Goal: Task Accomplishment & Management: Manage account settings

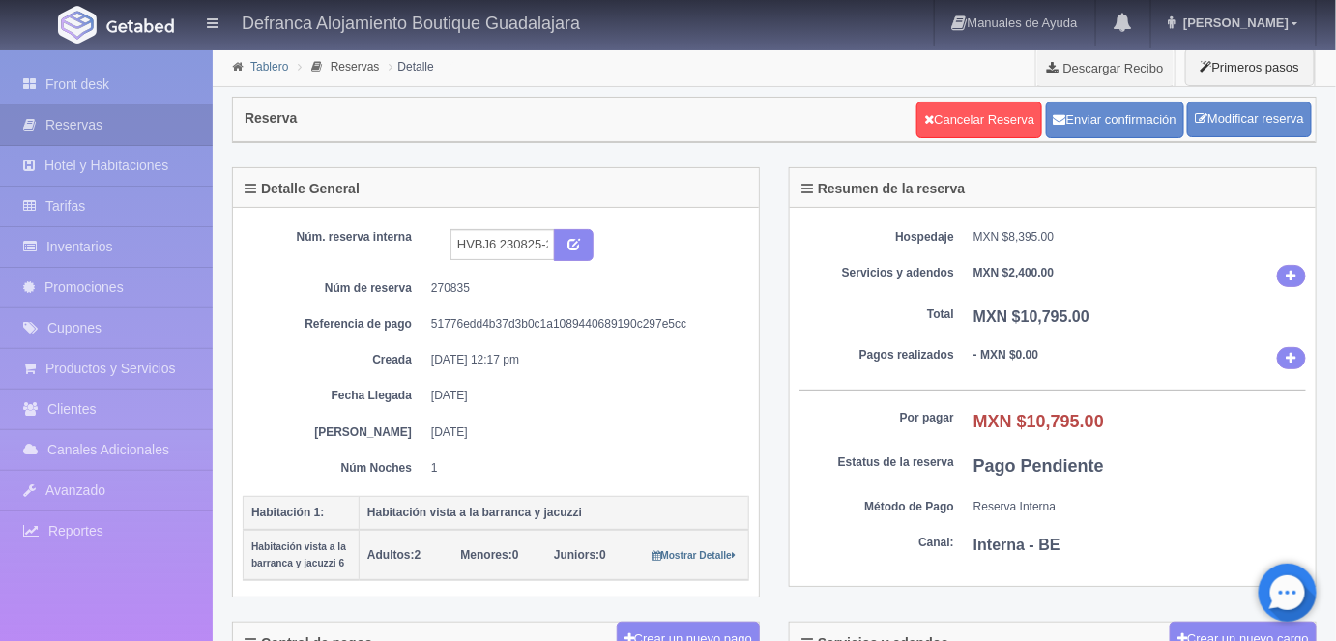
click at [268, 67] on link "Tablero" at bounding box center [269, 67] width 38 height 14
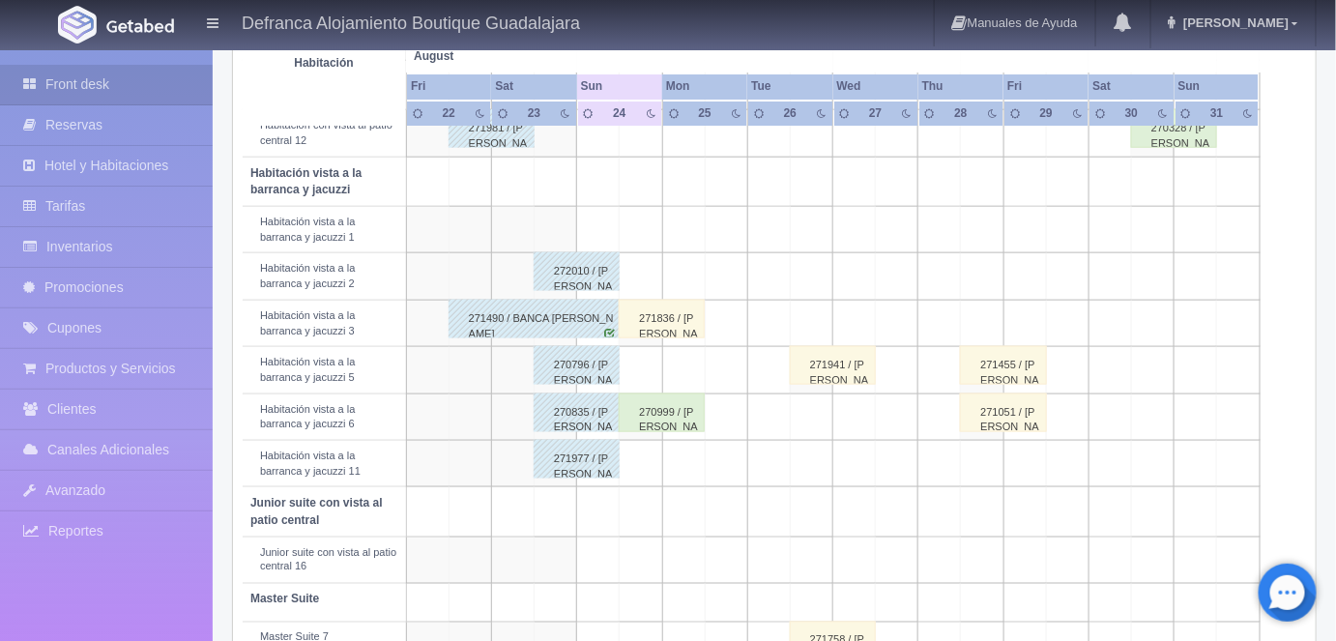
scroll to position [665, 0]
click at [659, 316] on div "271836 / José Eduardo Guerrero Rea" at bounding box center [662, 319] width 86 height 39
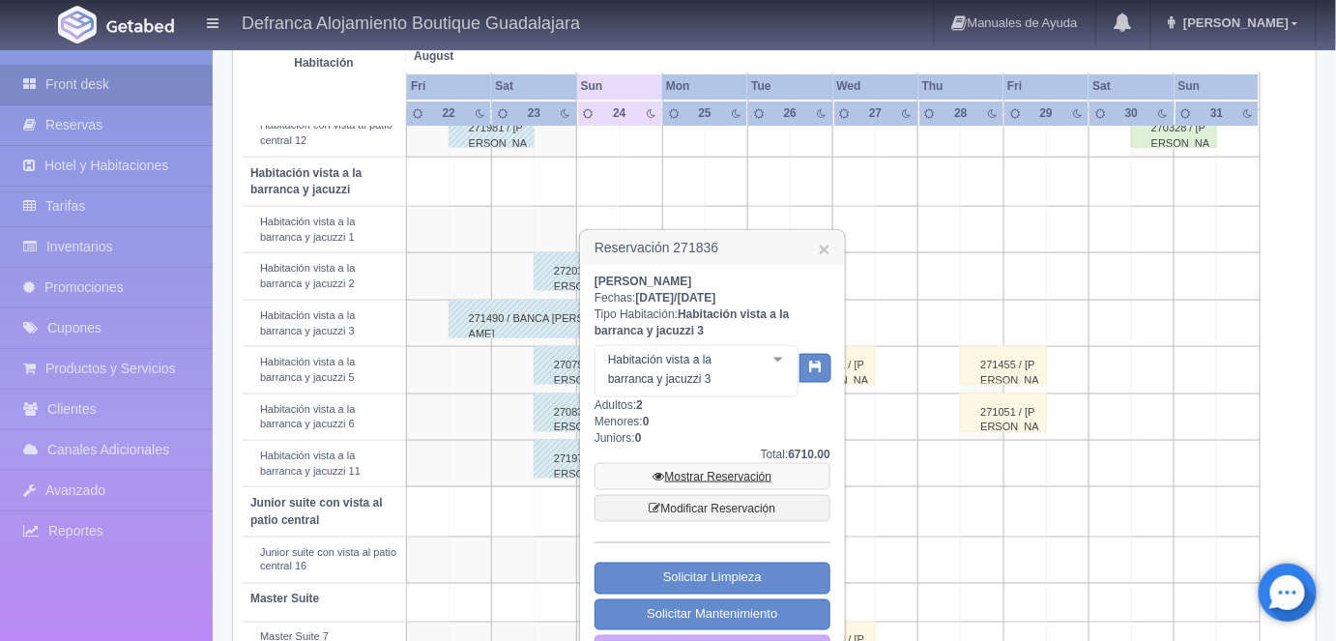
click at [700, 477] on link "Mostrar Reservación" at bounding box center [713, 476] width 236 height 27
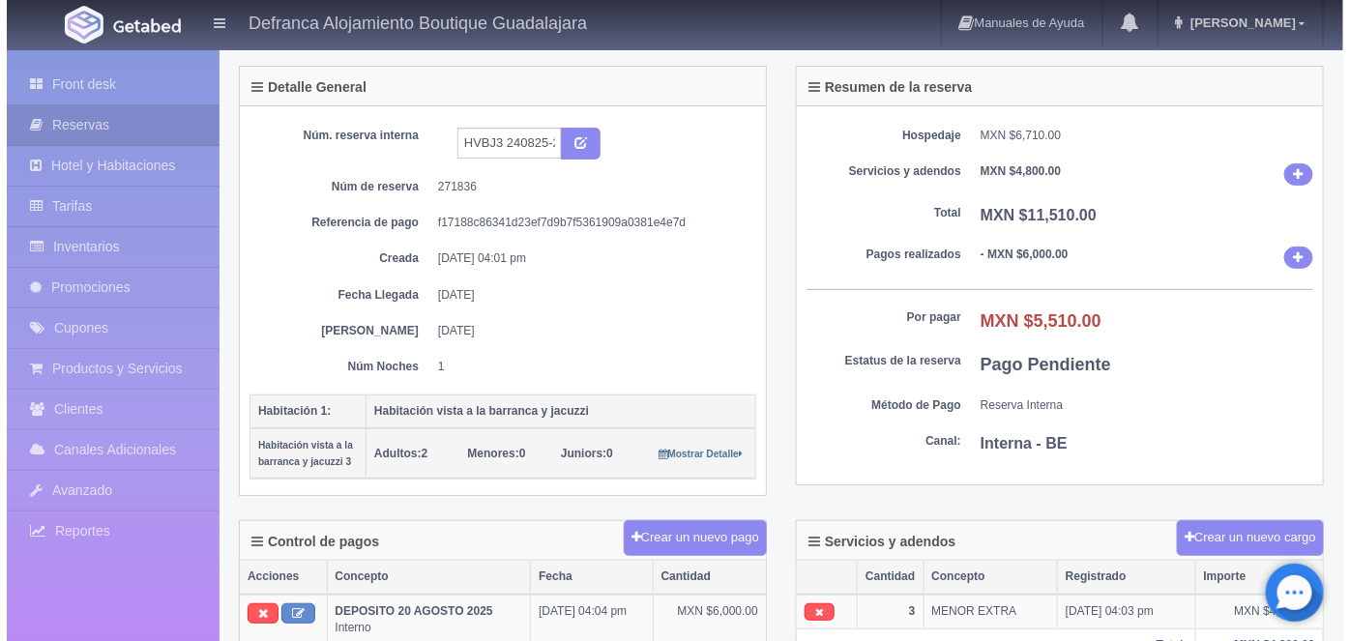
scroll to position [111, 0]
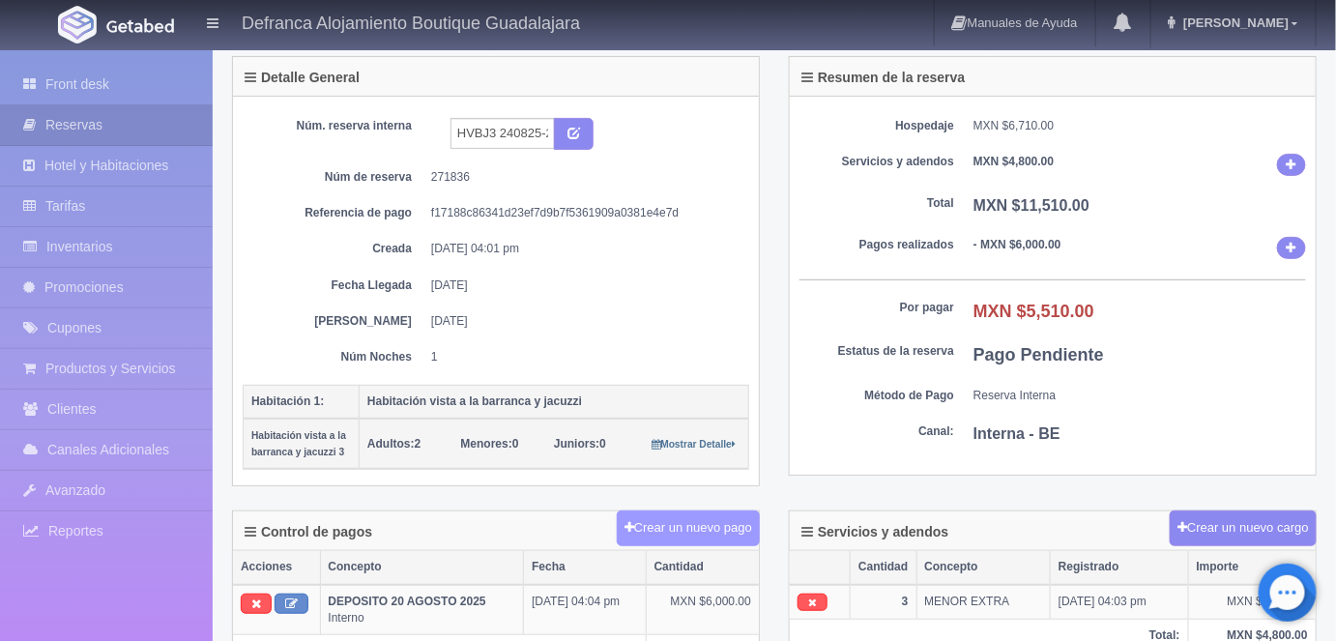
click at [683, 518] on button "Crear un nuevo pago" at bounding box center [688, 528] width 143 height 36
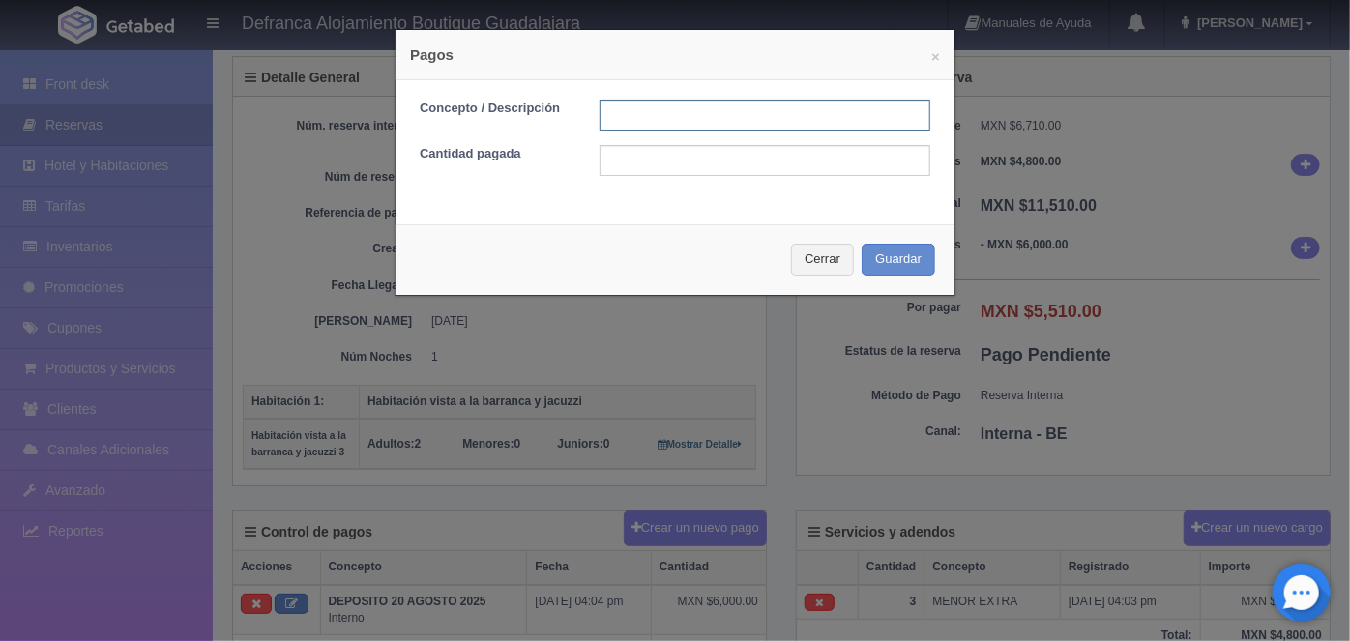
click at [603, 118] on input "text" at bounding box center [764, 115] width 331 height 31
type input "h"
type input "HOSPEDAJE PAGADO EN EFECTIVO"
click at [619, 157] on input "text" at bounding box center [764, 160] width 331 height 31
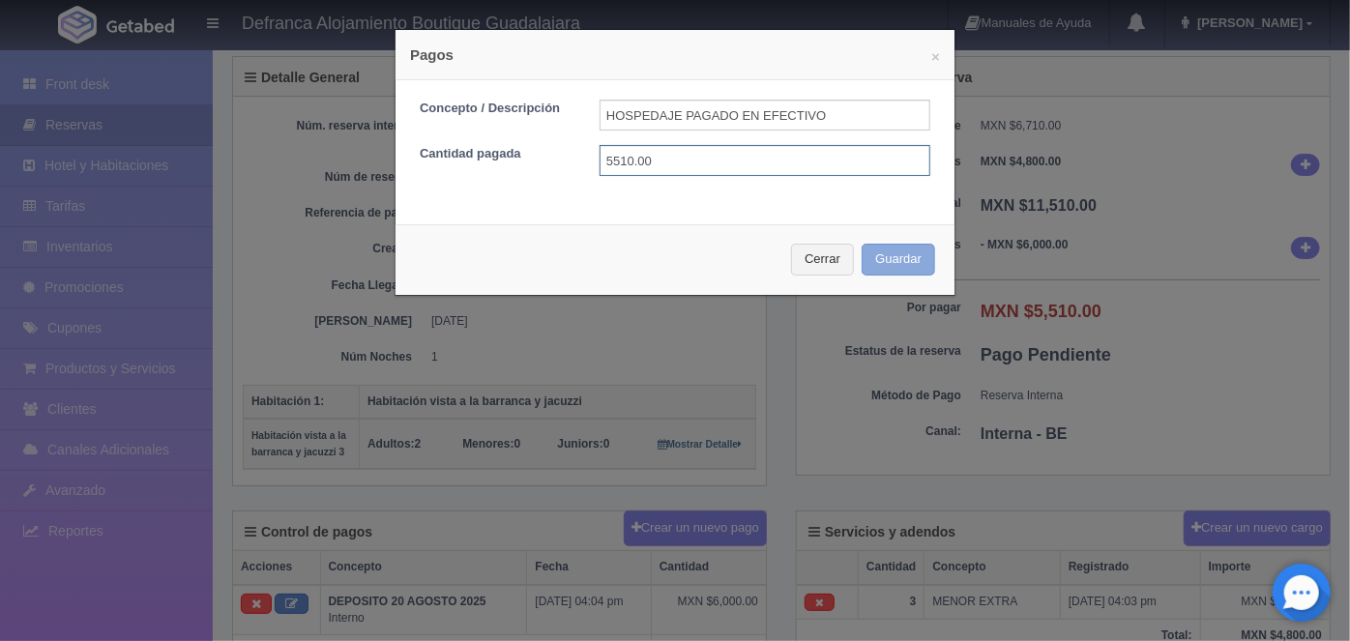
type input "5510.00"
click at [889, 265] on button "Guardar" at bounding box center [897, 260] width 73 height 32
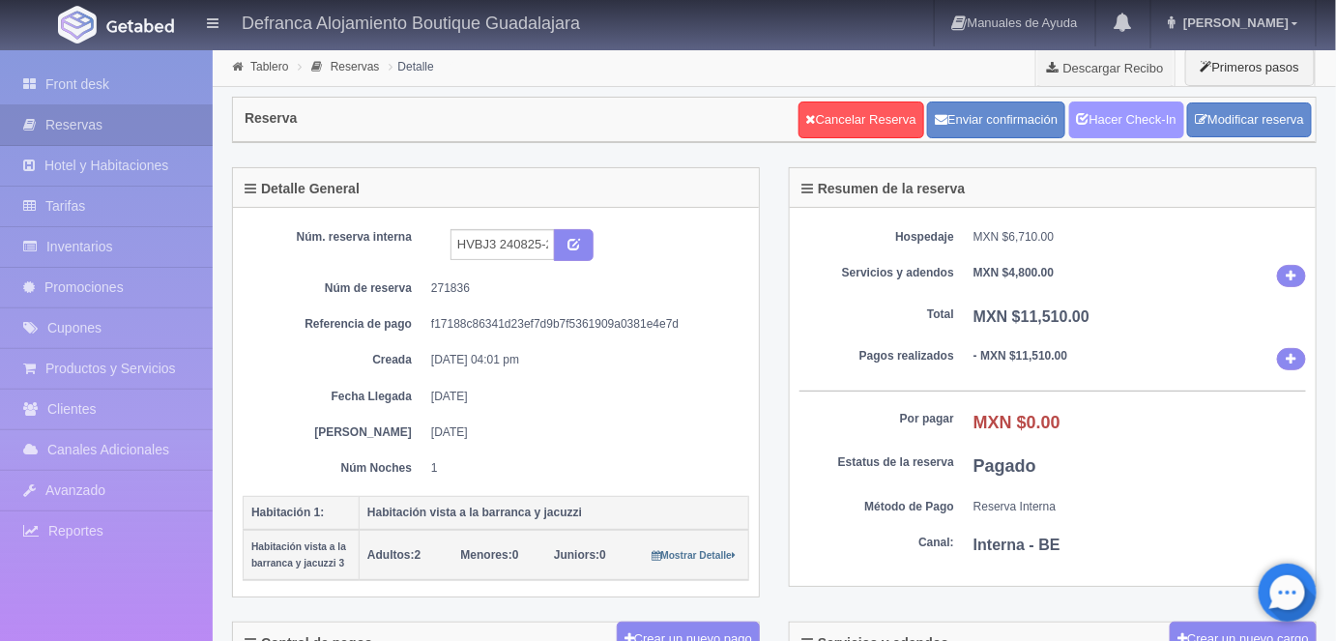
click at [1114, 115] on link "Hacer Check-In" at bounding box center [1126, 120] width 115 height 37
click at [273, 71] on link "Tablero" at bounding box center [269, 67] width 38 height 14
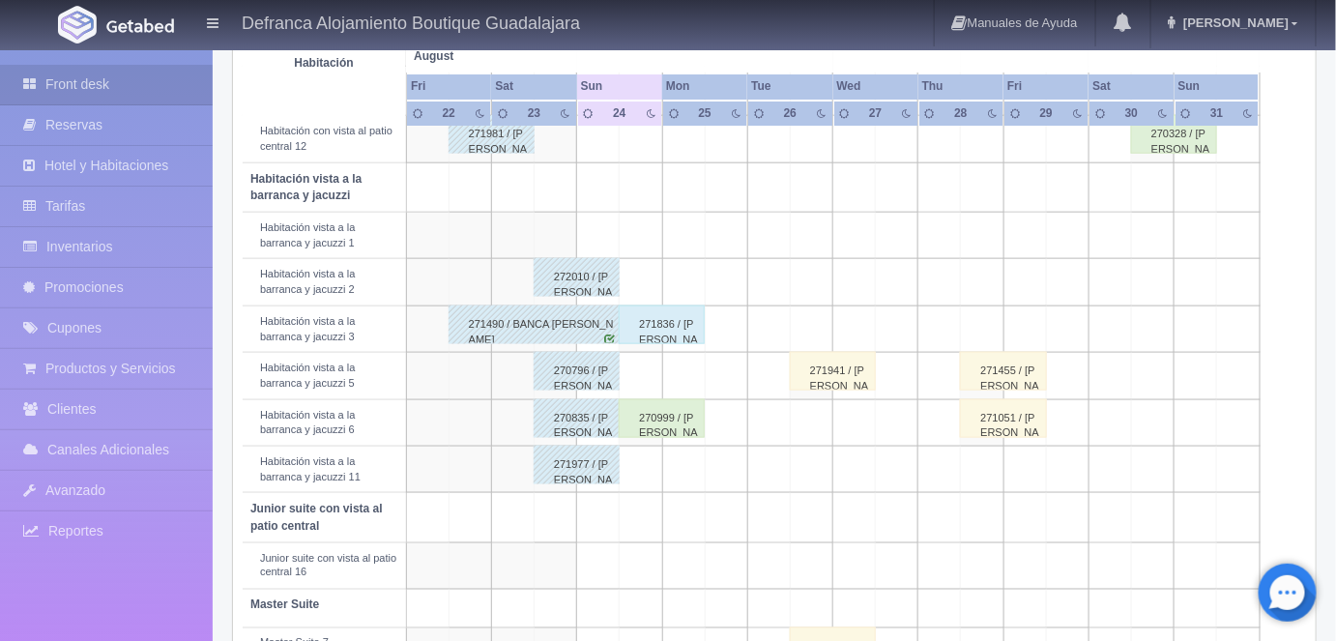
scroll to position [670, 0]
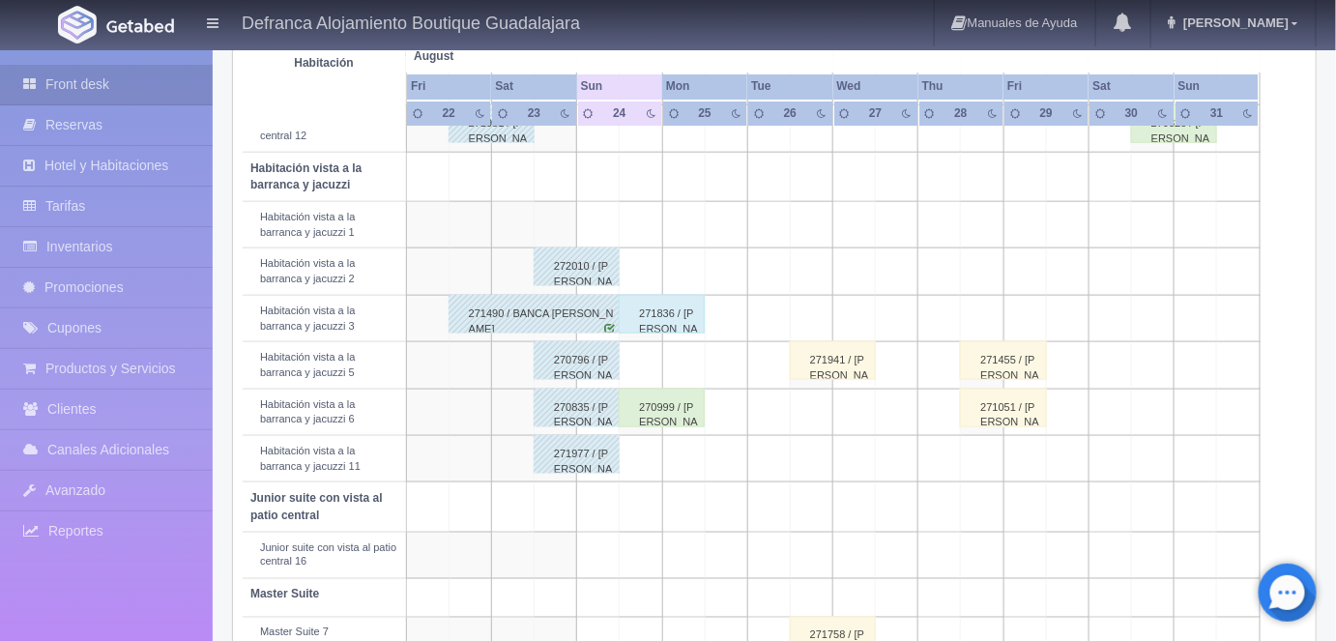
click at [655, 410] on div "270999 / Annahi Villaseñor" at bounding box center [662, 408] width 86 height 39
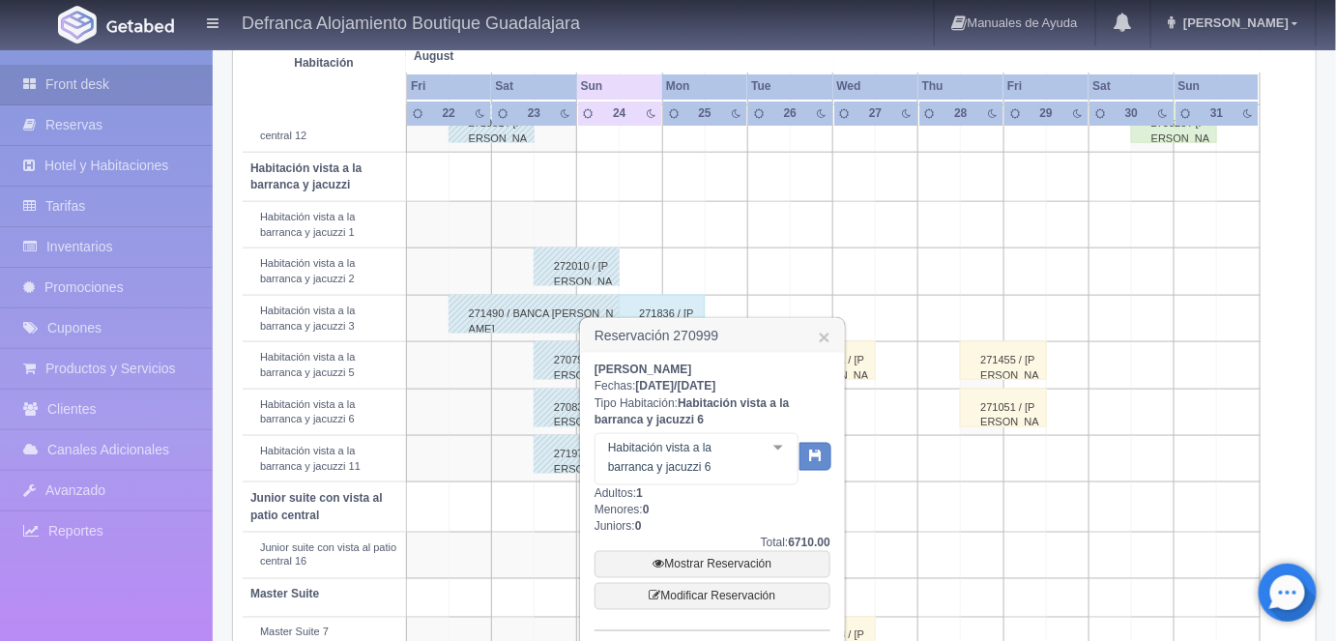
click at [706, 569] on link "Mostrar Reservación" at bounding box center [713, 564] width 236 height 27
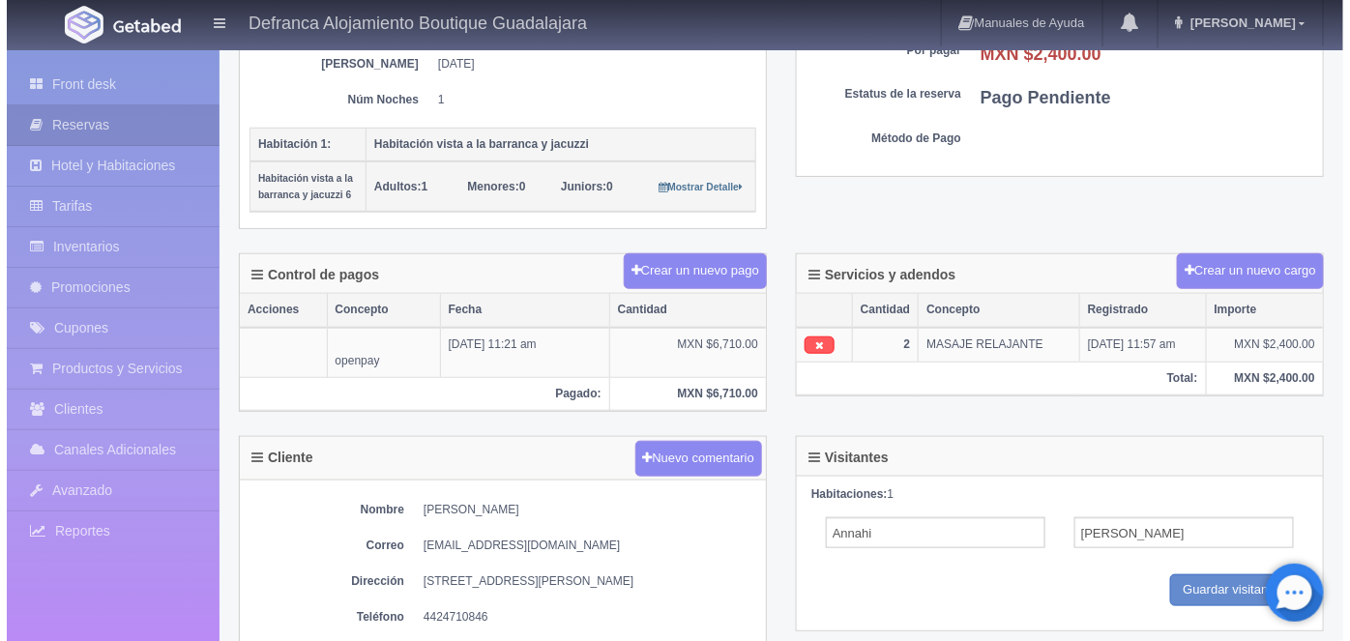
scroll to position [371, 0]
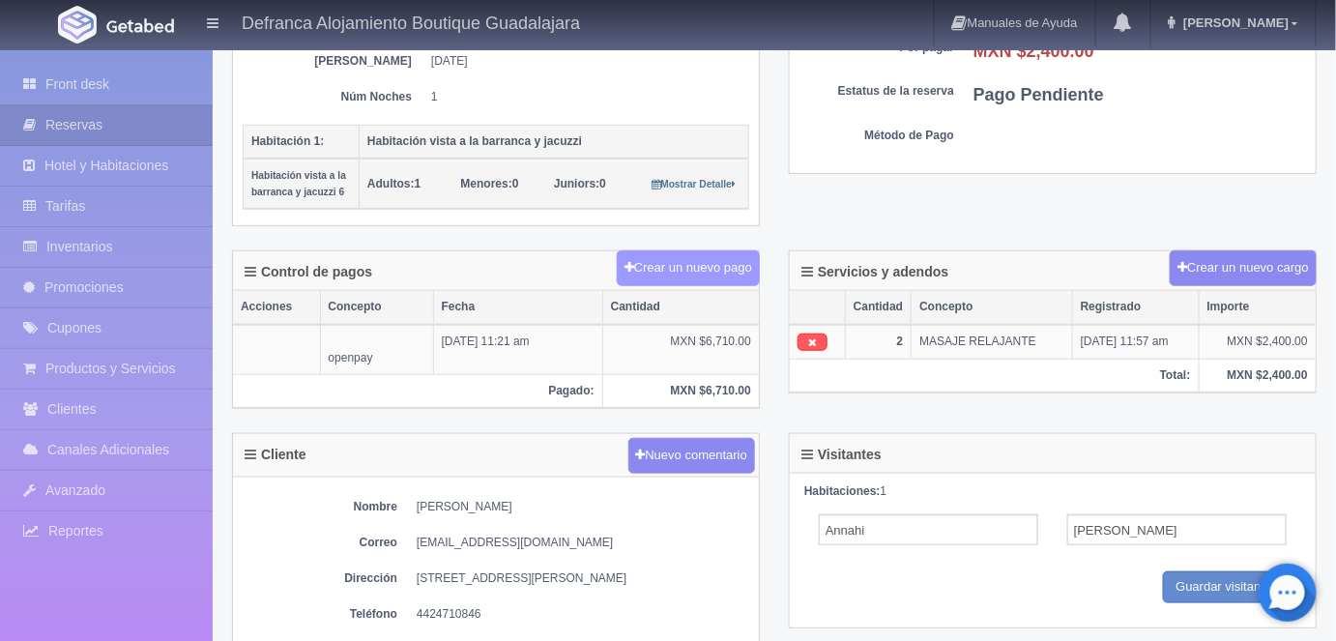
click at [657, 265] on button "Crear un nuevo pago" at bounding box center [688, 268] width 143 height 36
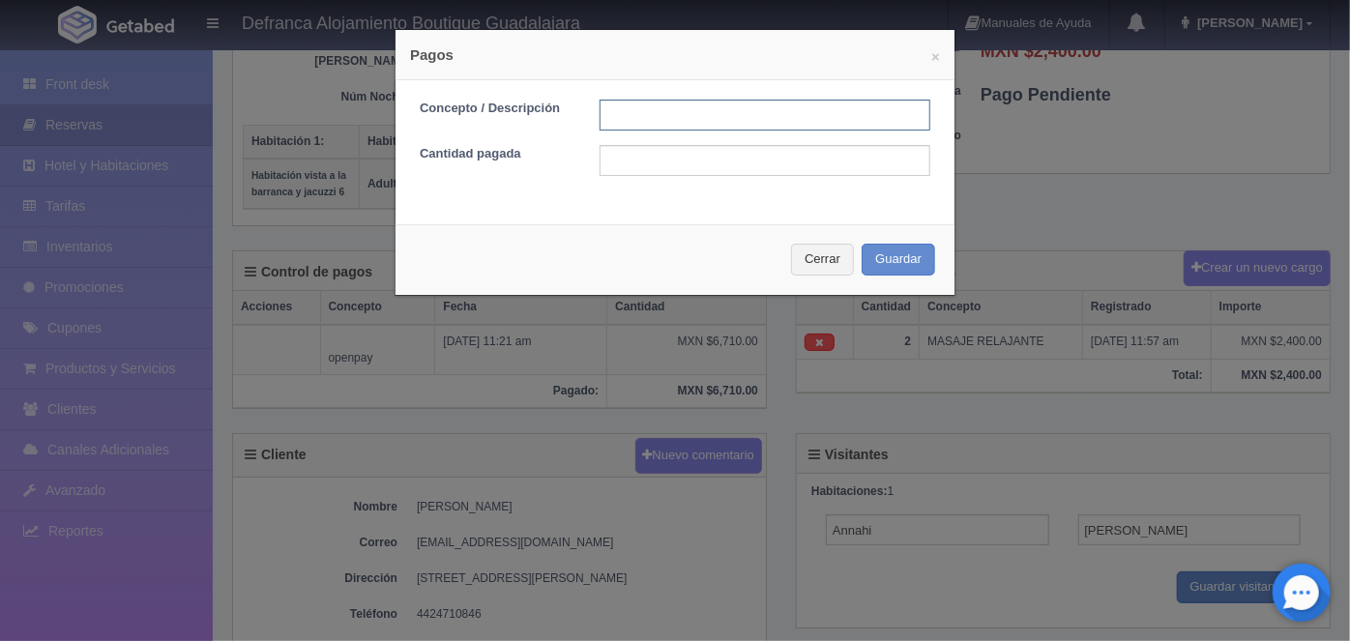
click at [603, 110] on input "text" at bounding box center [764, 115] width 331 height 31
click at [780, 159] on input "text" at bounding box center [764, 160] width 331 height 31
click at [617, 160] on input "text" at bounding box center [764, 160] width 331 height 31
click at [647, 116] on input "MAS" at bounding box center [764, 115] width 331 height 31
type input "MASAJES PAGO CON TARJETA"
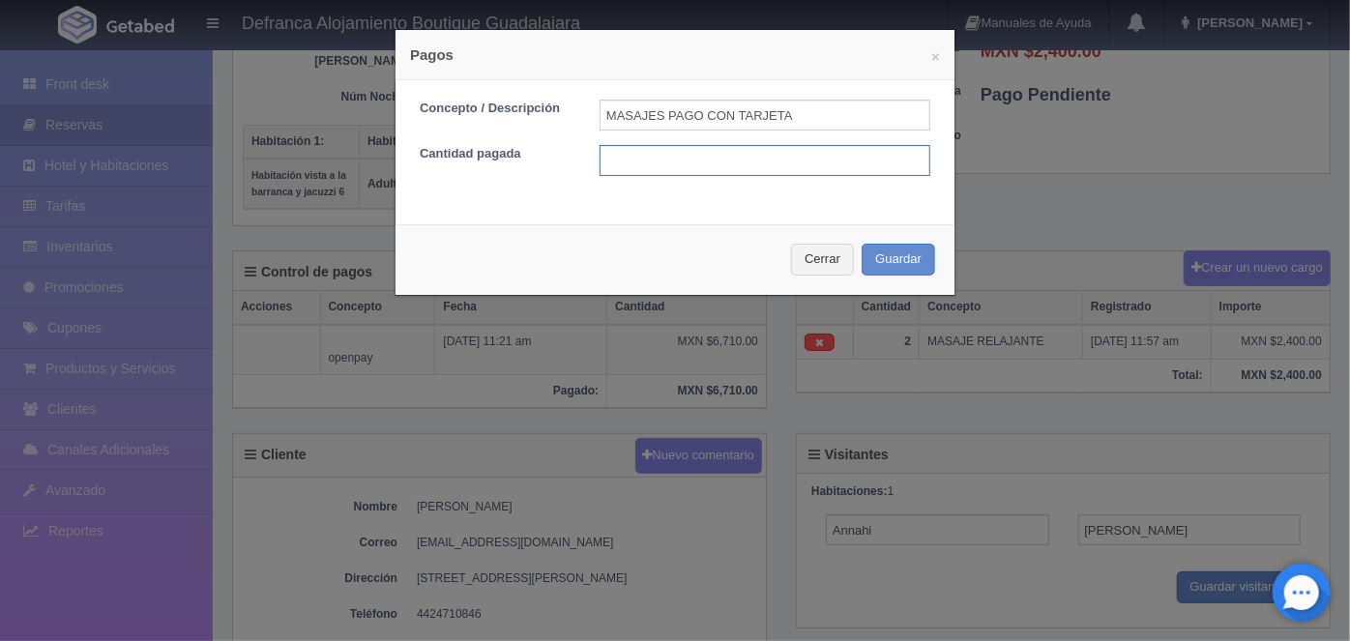
click at [612, 157] on input "text" at bounding box center [764, 160] width 331 height 31
type input "2400.00"
click at [880, 263] on button "Guardar" at bounding box center [897, 260] width 73 height 32
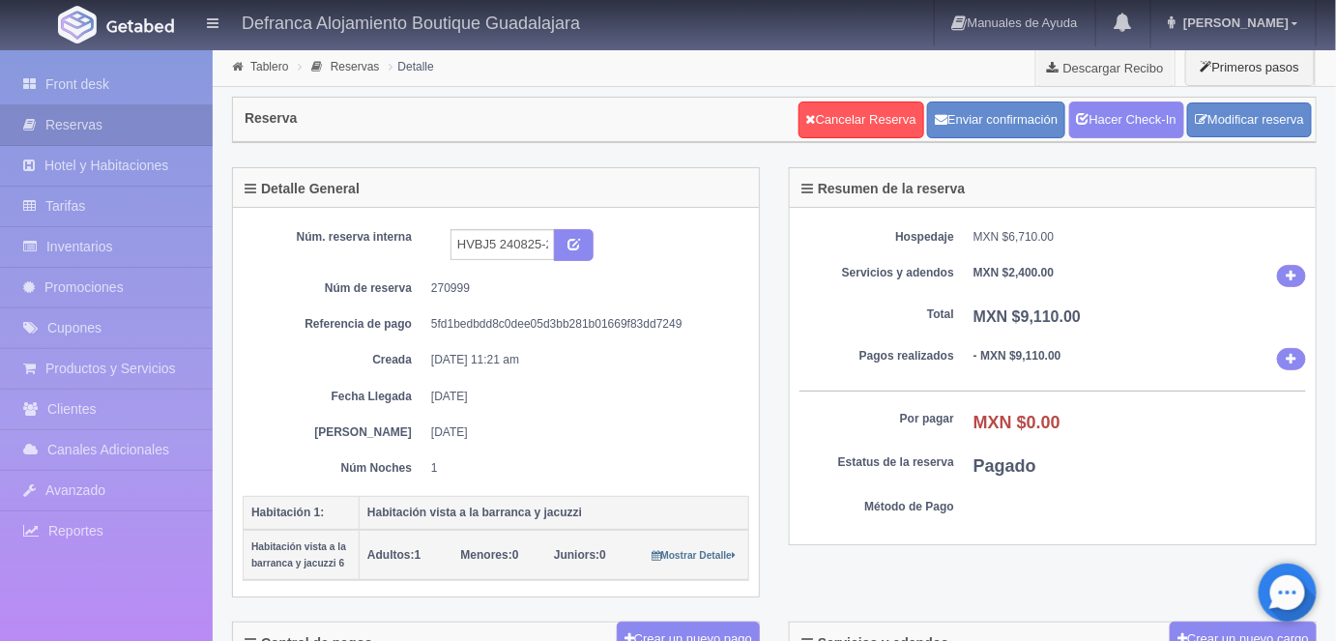
click at [1119, 124] on link "Hacer Check-In" at bounding box center [1126, 120] width 115 height 37
click at [263, 64] on link "Tablero" at bounding box center [269, 67] width 38 height 14
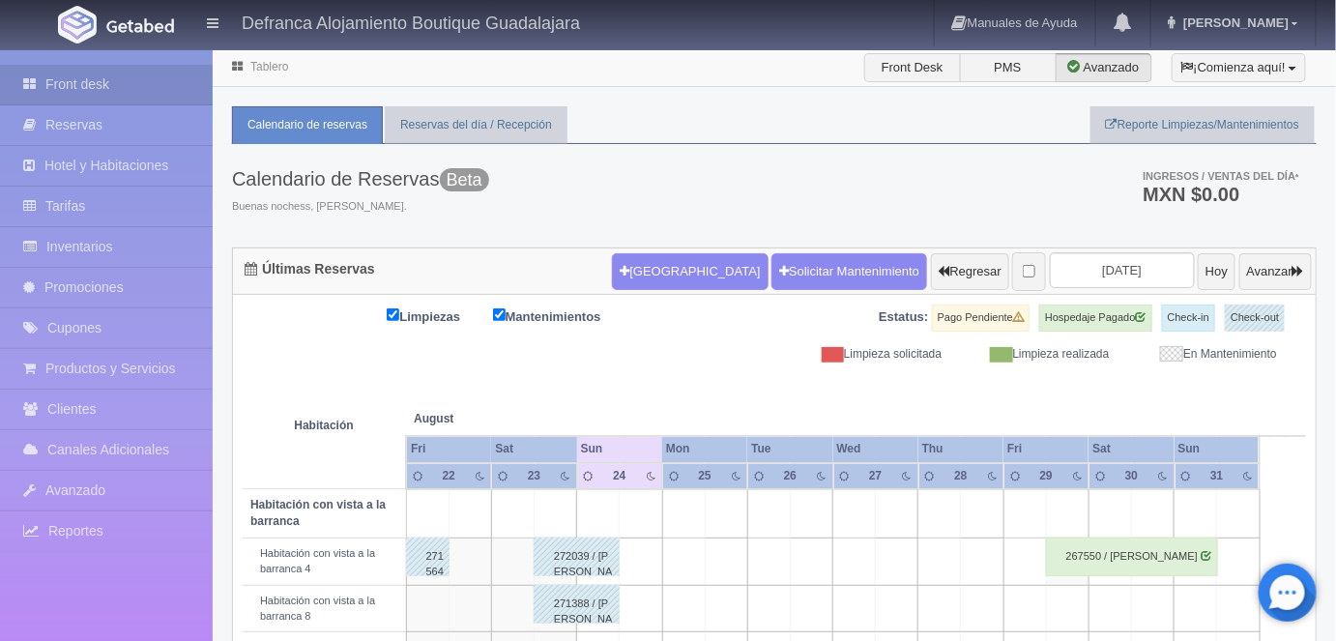
click at [263, 64] on link "Tablero" at bounding box center [269, 67] width 38 height 14
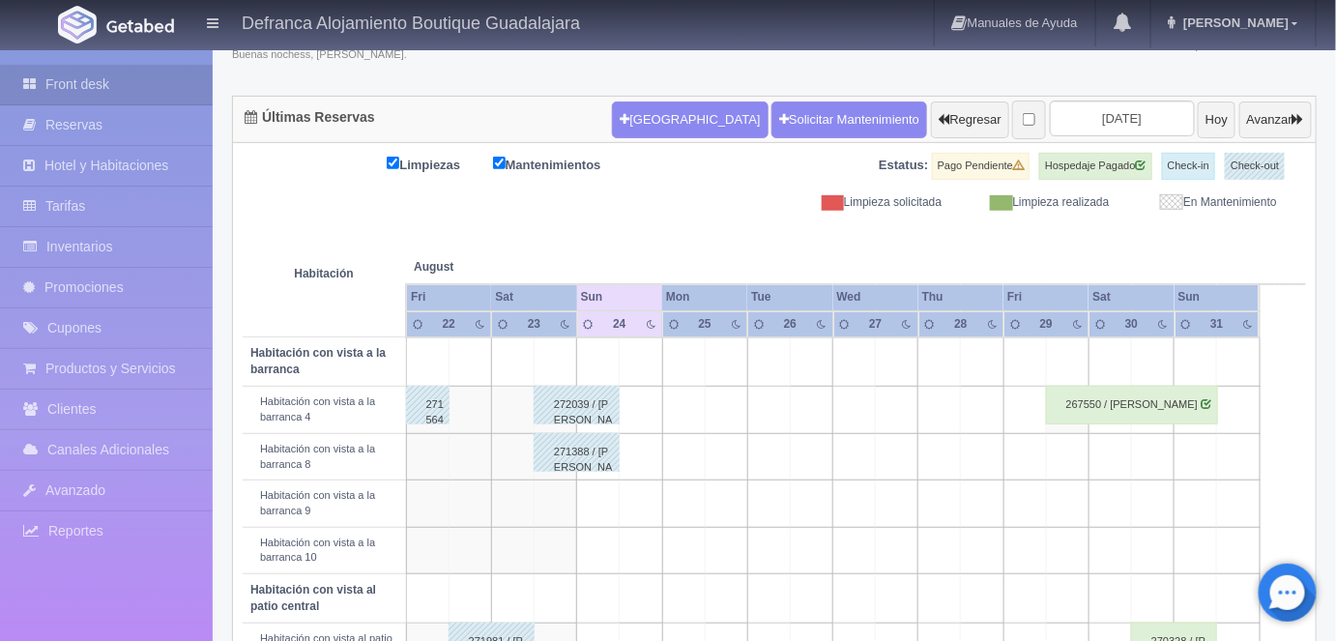
scroll to position [161, 0]
